Goal: Information Seeking & Learning: Learn about a topic

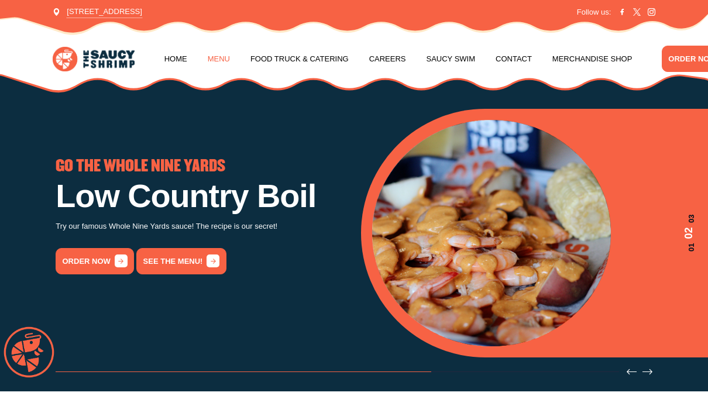
click at [218, 64] on link "Menu" at bounding box center [219, 59] width 22 height 44
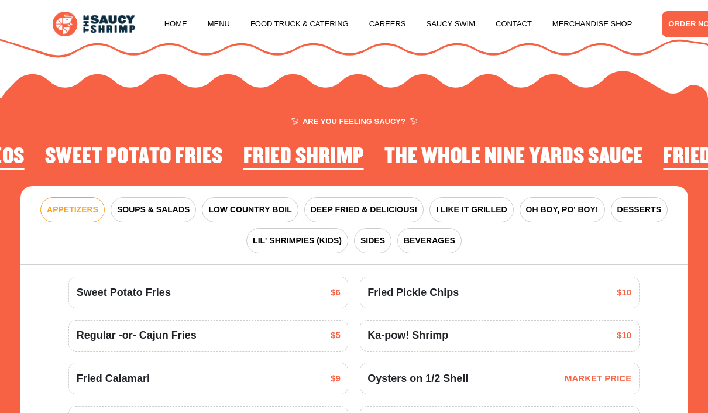
scroll to position [1099, 0]
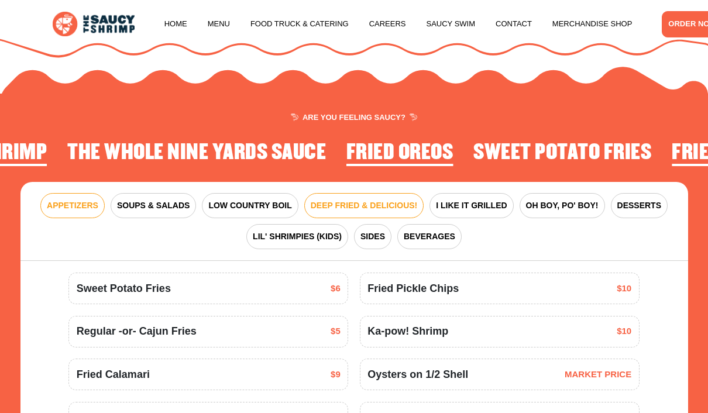
click at [340, 200] on span "DEEP FRIED & DELICIOUS!" at bounding box center [364, 206] width 107 height 12
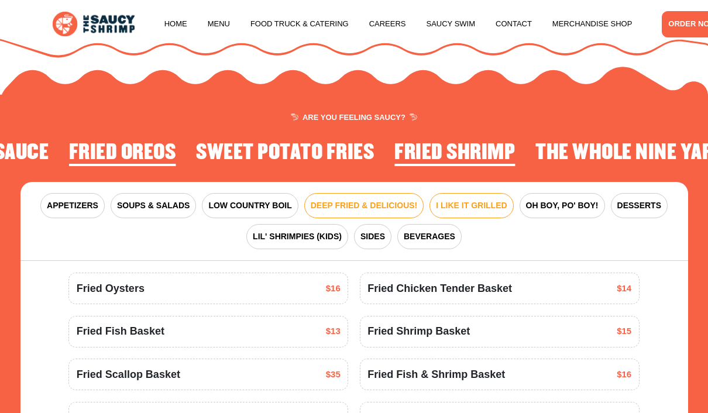
click at [478, 209] on button "I LIKE IT GRILLED" at bounding box center [472, 205] width 84 height 25
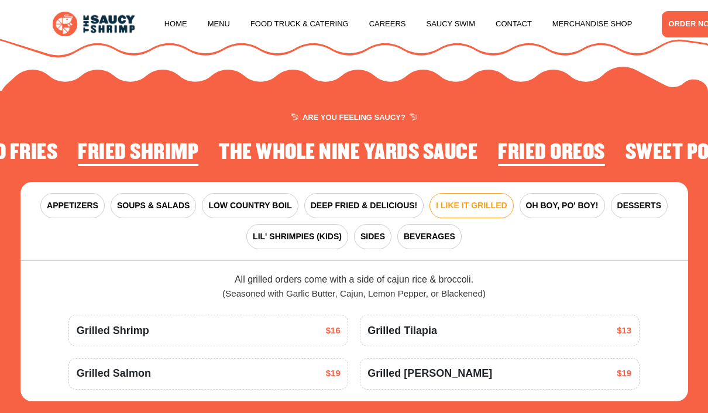
click at [572, 209] on button "OH BOY, PO' BOY!" at bounding box center [562, 205] width 85 height 25
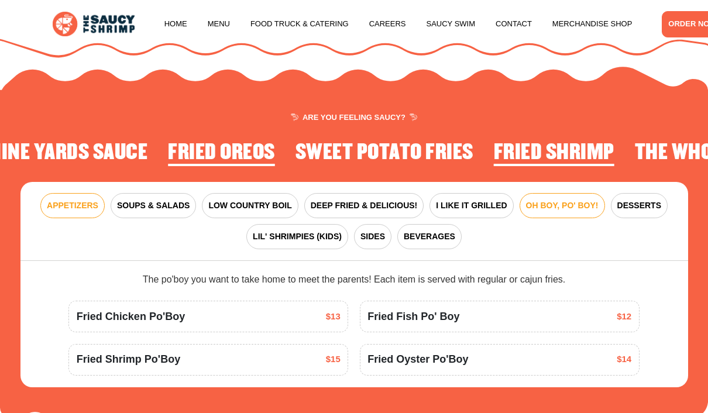
click at [77, 203] on span "APPETIZERS" at bounding box center [72, 206] width 51 height 12
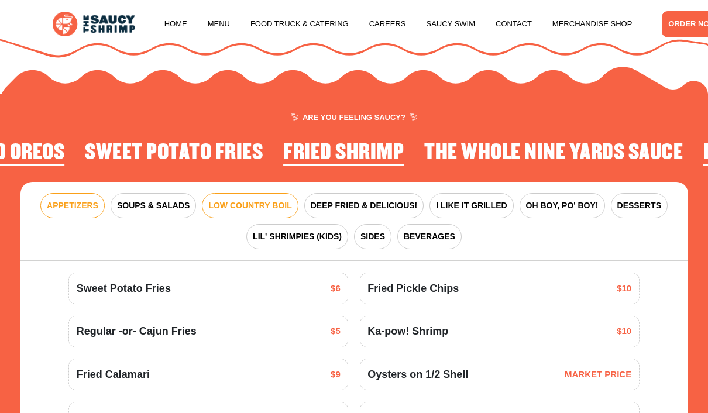
click at [237, 208] on span "LOW COUNTRY BOIL" at bounding box center [249, 206] width 83 height 12
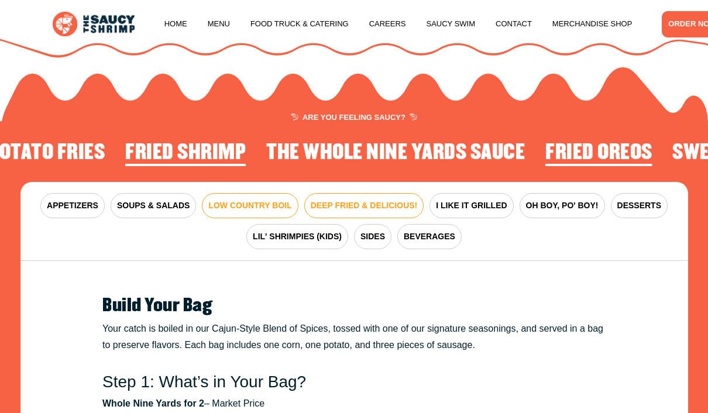
click at [389, 207] on span "DEEP FRIED & DELICIOUS!" at bounding box center [364, 206] width 107 height 12
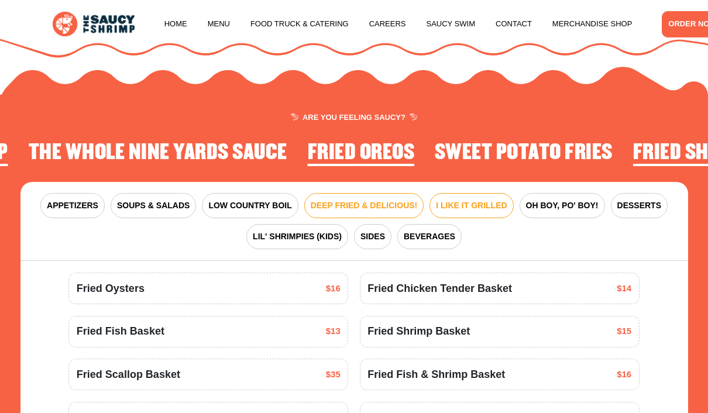
click at [472, 212] on button "I LIKE IT GRILLED" at bounding box center [472, 205] width 84 height 25
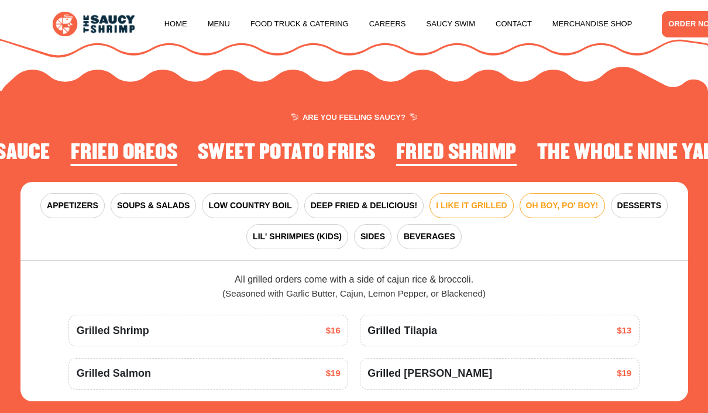
click at [578, 206] on span "OH BOY, PO' BOY!" at bounding box center [562, 206] width 73 height 12
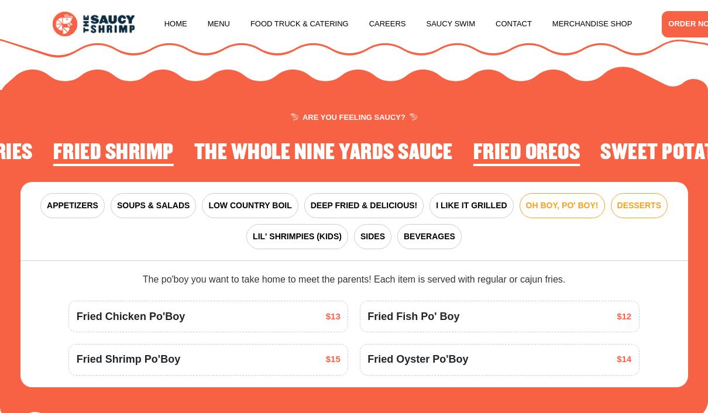
click at [642, 203] on span "DESSERTS" at bounding box center [639, 206] width 44 height 12
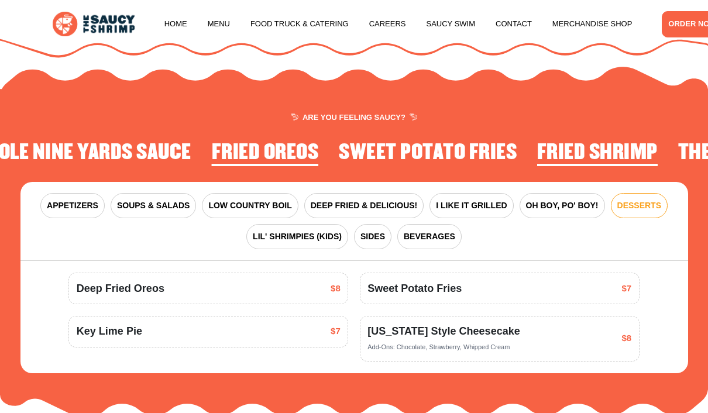
scroll to position [1147, 0]
